Goal: Information Seeking & Learning: Learn about a topic

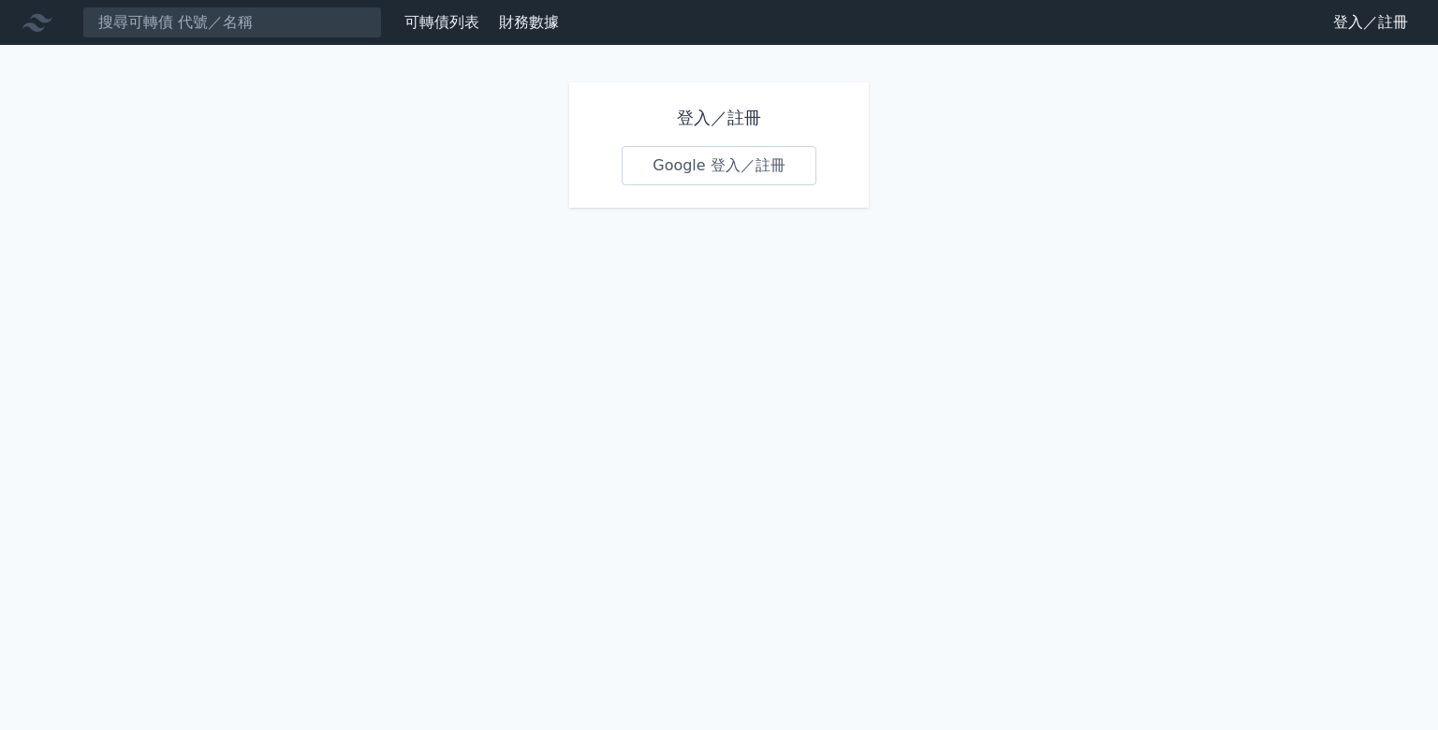
click at [725, 169] on link "Google 登入／註冊" at bounding box center [719, 165] width 195 height 39
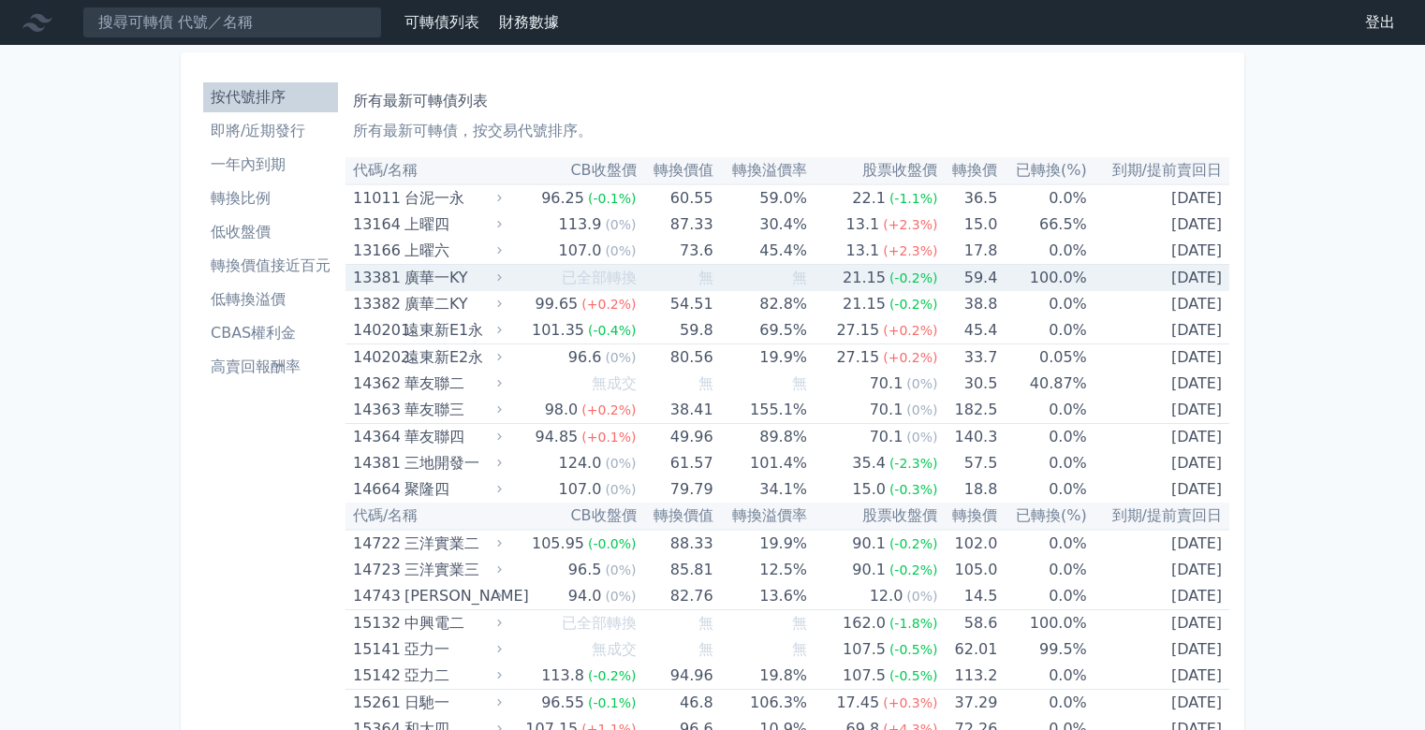
click at [477, 271] on div "廣華一KY" at bounding box center [451, 278] width 94 height 26
click at [502, 276] on icon at bounding box center [499, 277] width 13 height 13
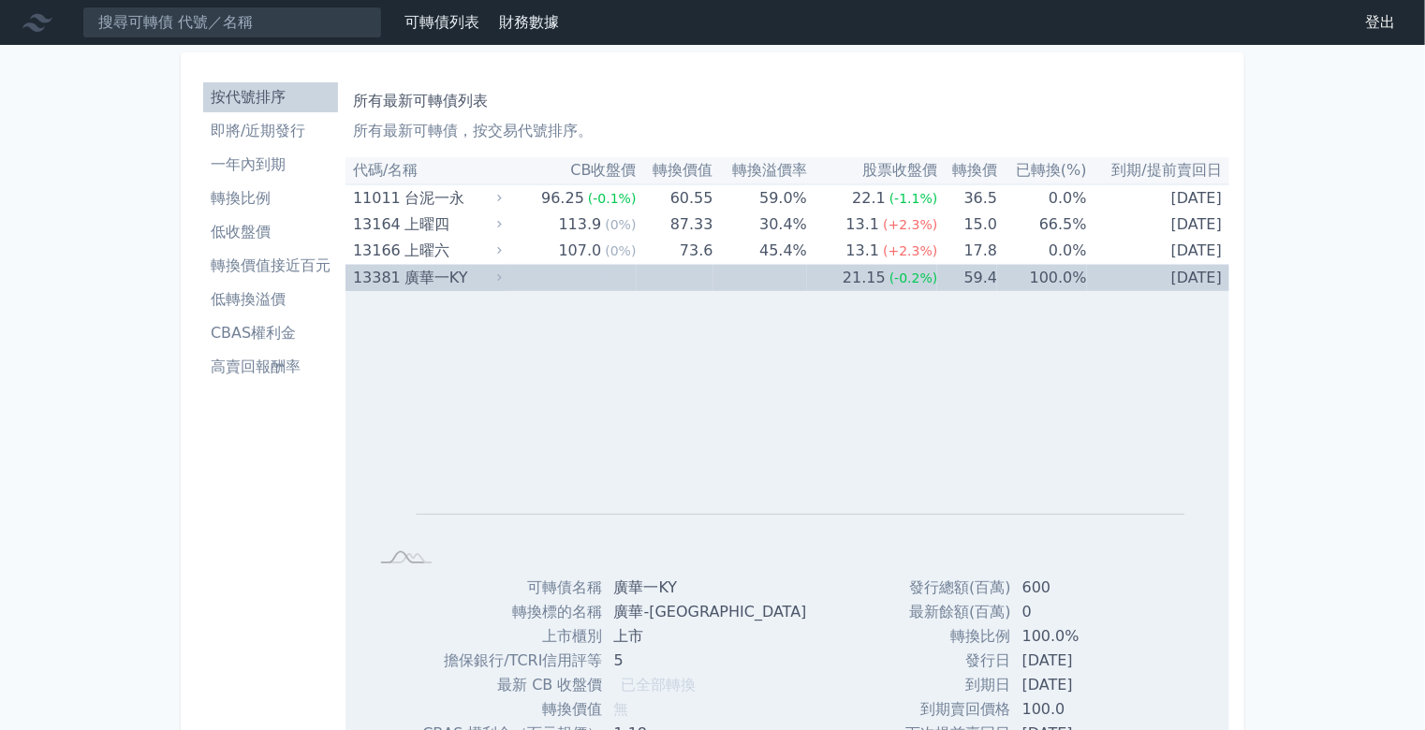
click at [502, 276] on icon at bounding box center [499, 277] width 13 height 13
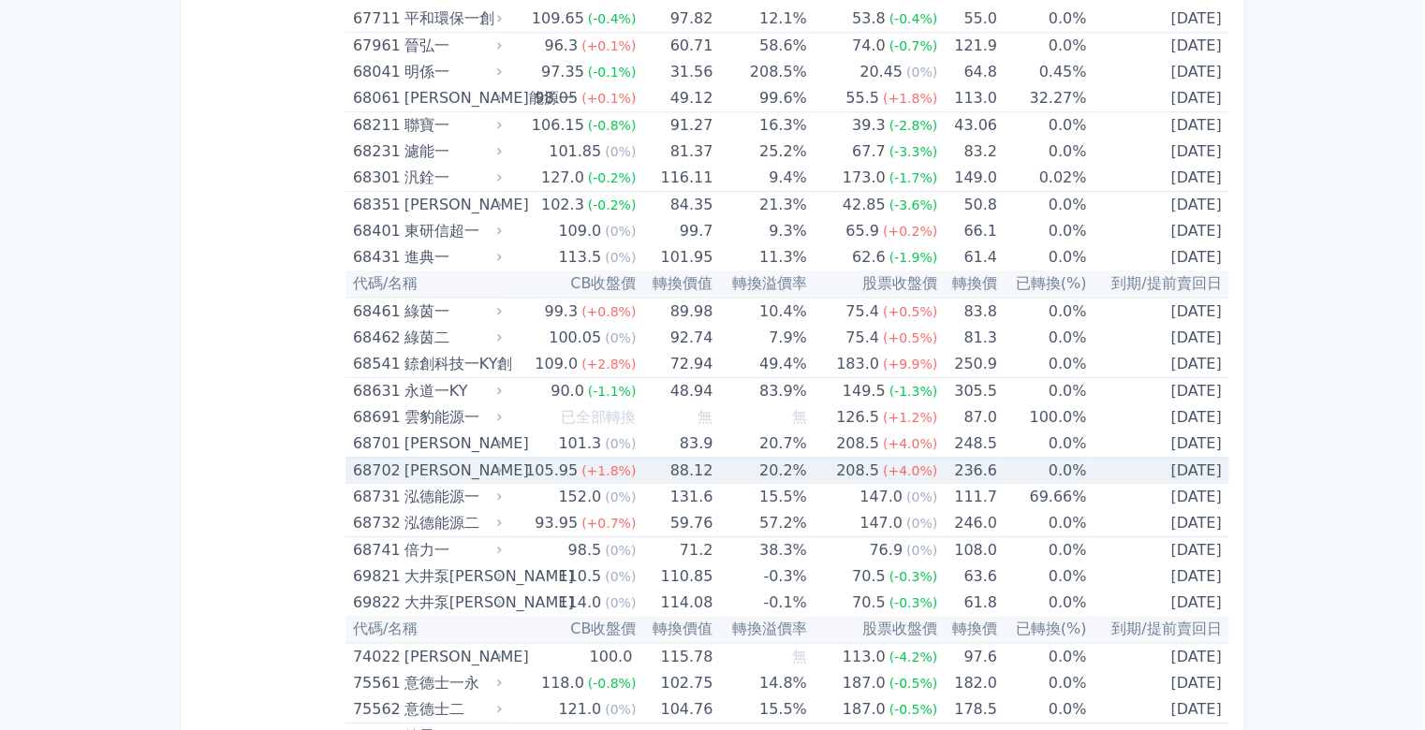
scroll to position [9586, 0]
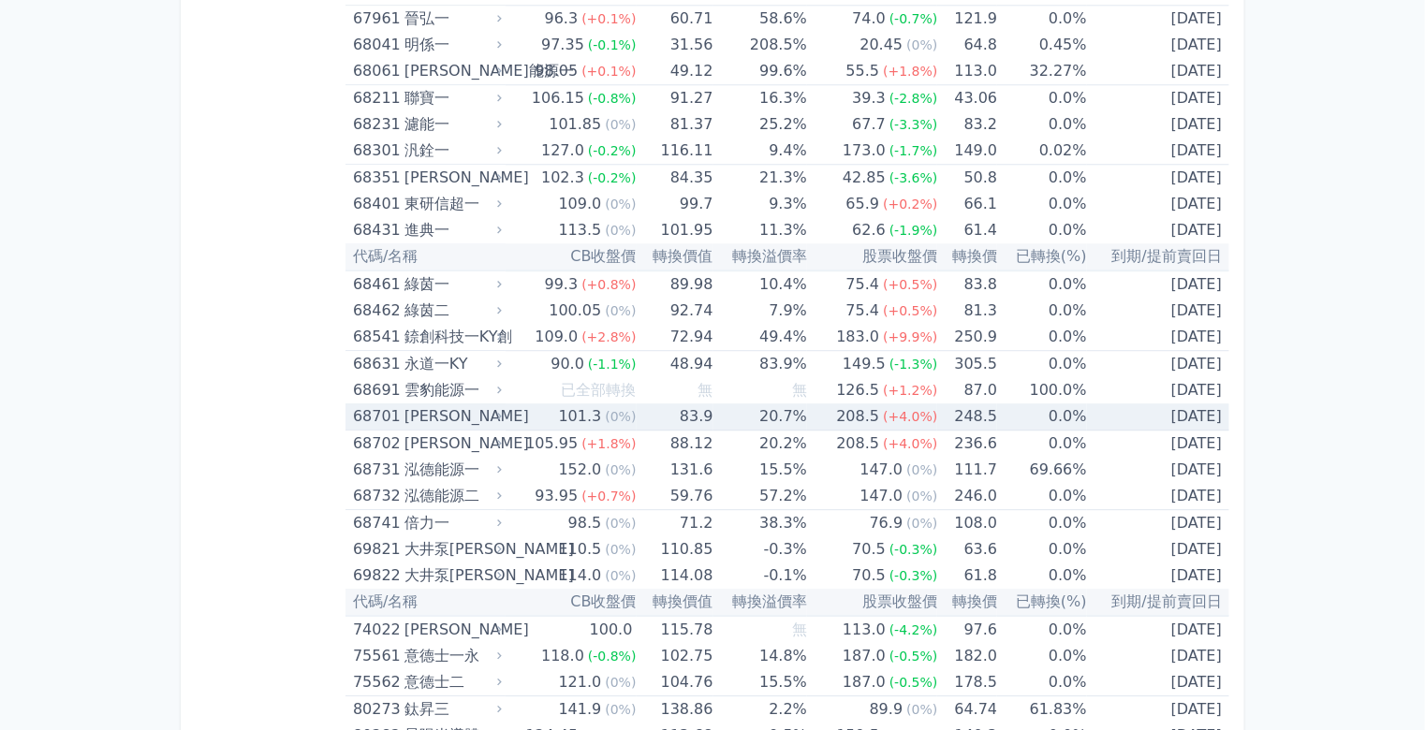
click at [445, 403] on div "[PERSON_NAME]" at bounding box center [451, 416] width 94 height 26
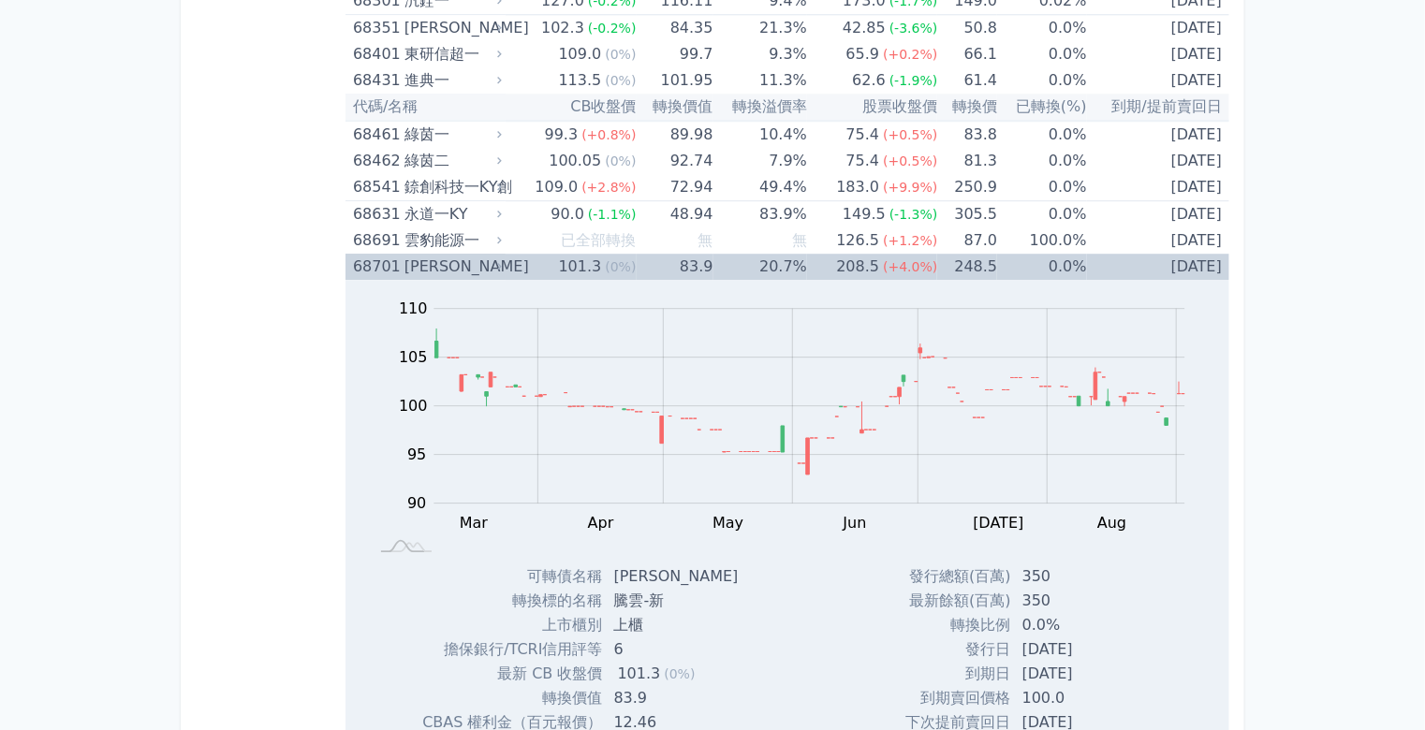
scroll to position [9811, 0]
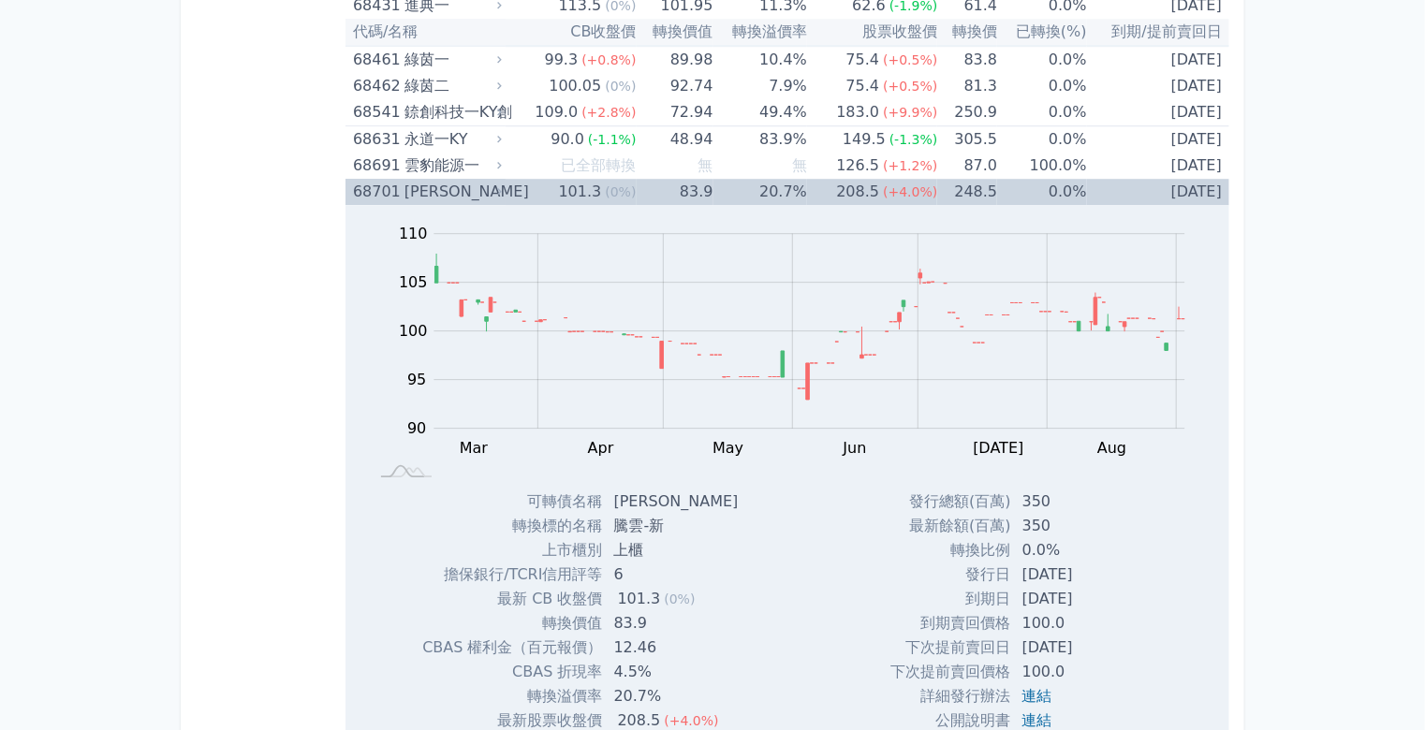
click at [463, 179] on div "[PERSON_NAME]" at bounding box center [451, 192] width 94 height 26
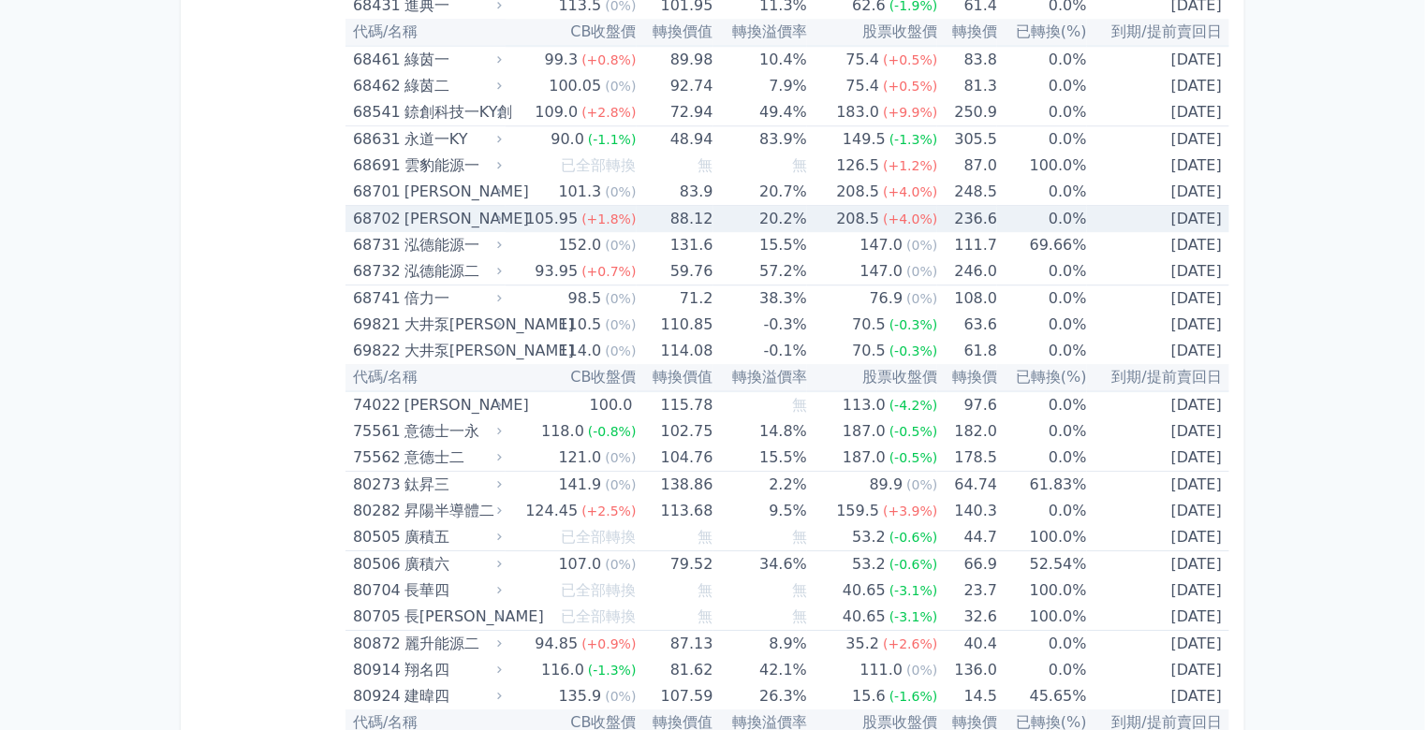
click at [468, 206] on div "[PERSON_NAME]" at bounding box center [451, 219] width 94 height 26
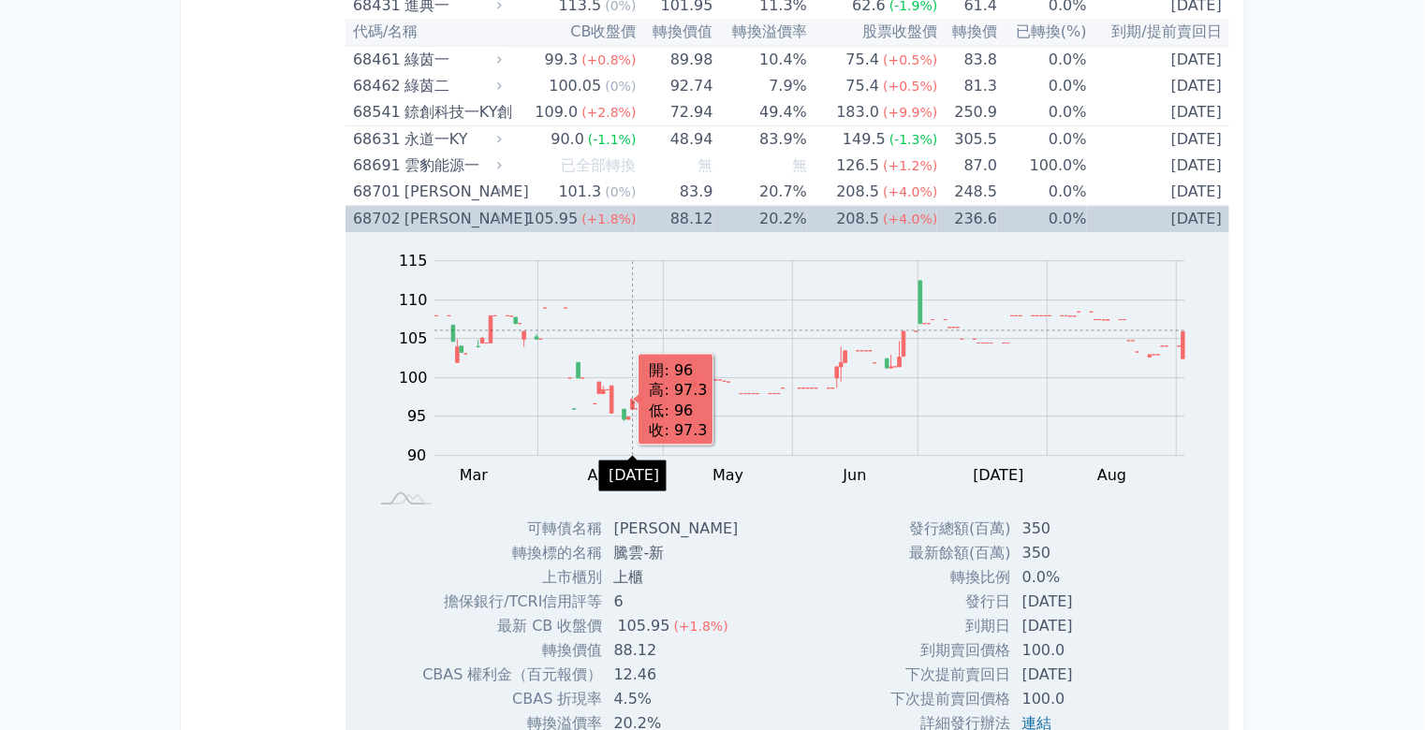
scroll to position [9886, 0]
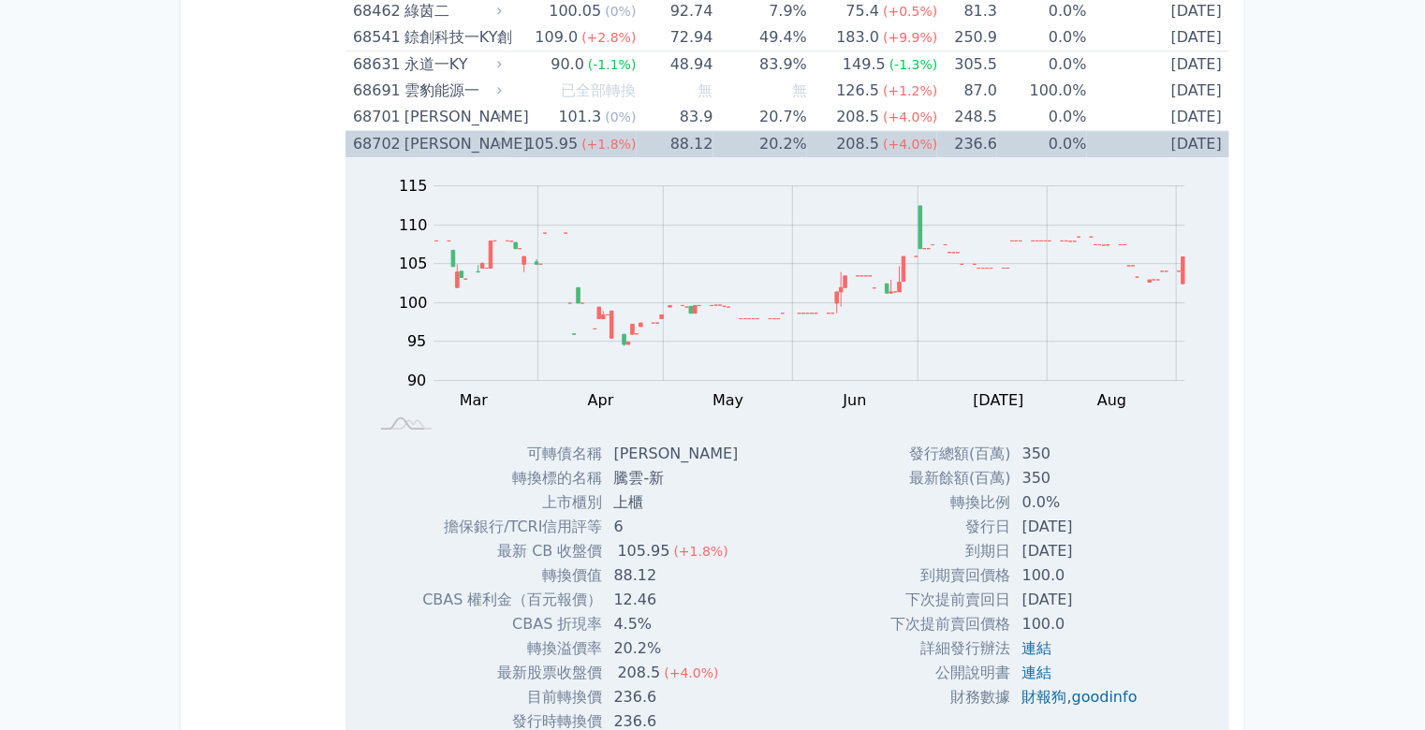
click at [447, 131] on div "[PERSON_NAME]" at bounding box center [451, 144] width 94 height 26
